Goal: Task Accomplishment & Management: Use online tool/utility

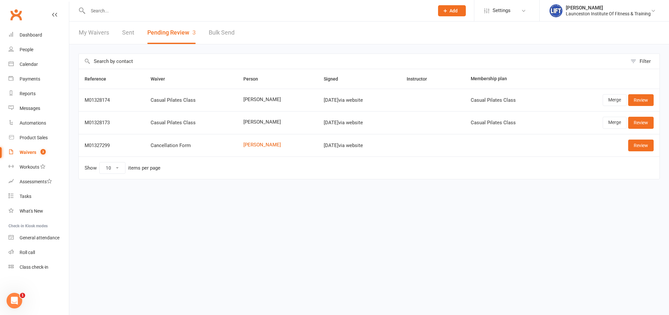
click at [156, 15] on input "text" at bounding box center [257, 10] width 343 height 9
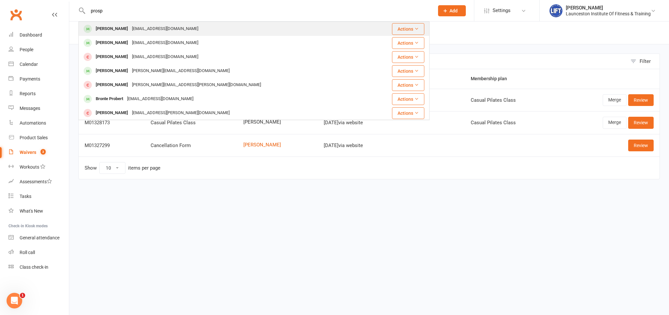
type input "prosp"
click at [146, 27] on div "prosper.orsoni@gmail.com" at bounding box center [165, 28] width 70 height 9
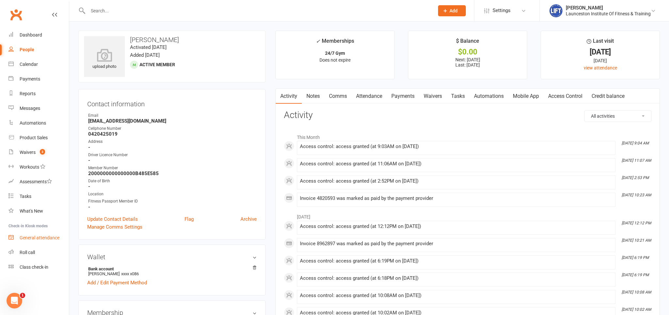
click at [36, 239] on div "General attendance" at bounding box center [40, 237] width 40 height 5
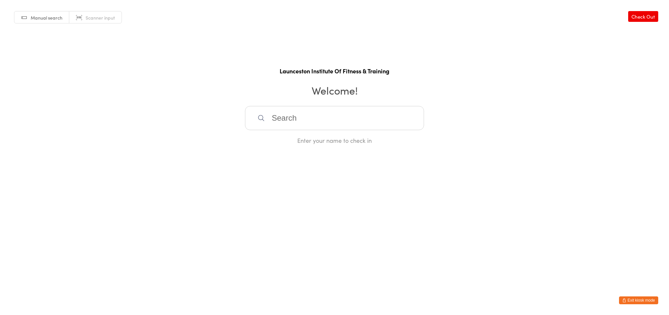
click at [278, 125] on input "search" at bounding box center [334, 118] width 179 height 24
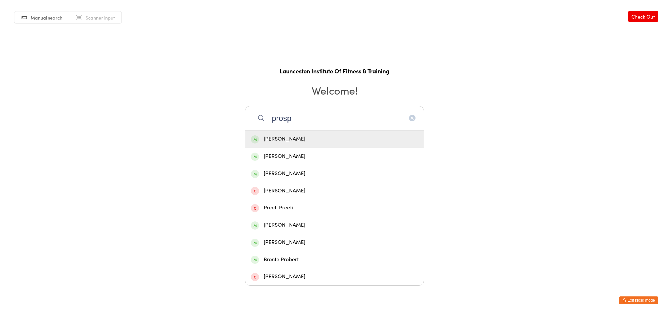
type input "prosp"
click at [278, 138] on div "[PERSON_NAME]" at bounding box center [334, 139] width 167 height 9
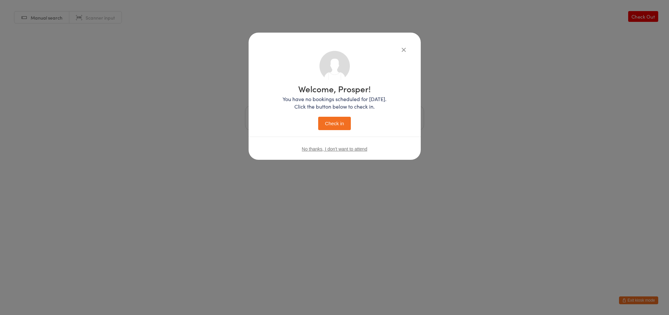
click at [331, 124] on button "Check in" at bounding box center [334, 123] width 33 height 13
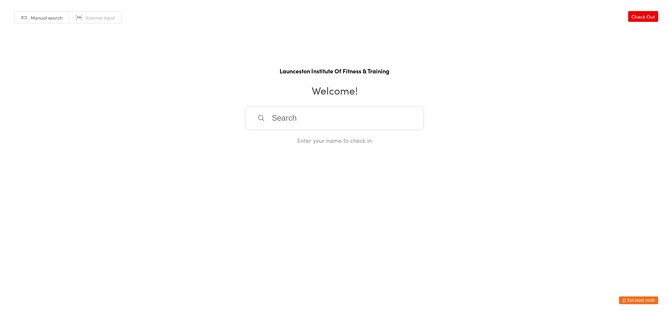
click at [278, 122] on input "search" at bounding box center [334, 118] width 179 height 24
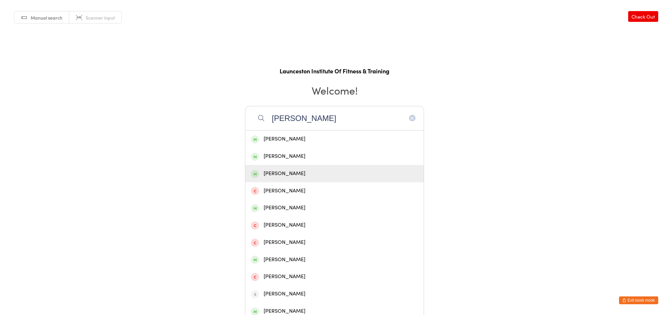
type input "[PERSON_NAME]"
click at [325, 175] on div "[PERSON_NAME]" at bounding box center [334, 173] width 167 height 9
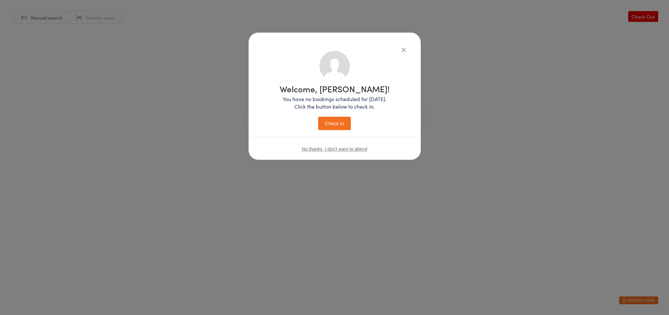
click at [324, 133] on div "Welcome, [PERSON_NAME]! You have no bookings scheduled for [DATE]. Click the bu…" at bounding box center [335, 106] width 146 height 110
click at [327, 128] on button "Check in" at bounding box center [334, 123] width 33 height 13
